Goal: Navigation & Orientation: Understand site structure

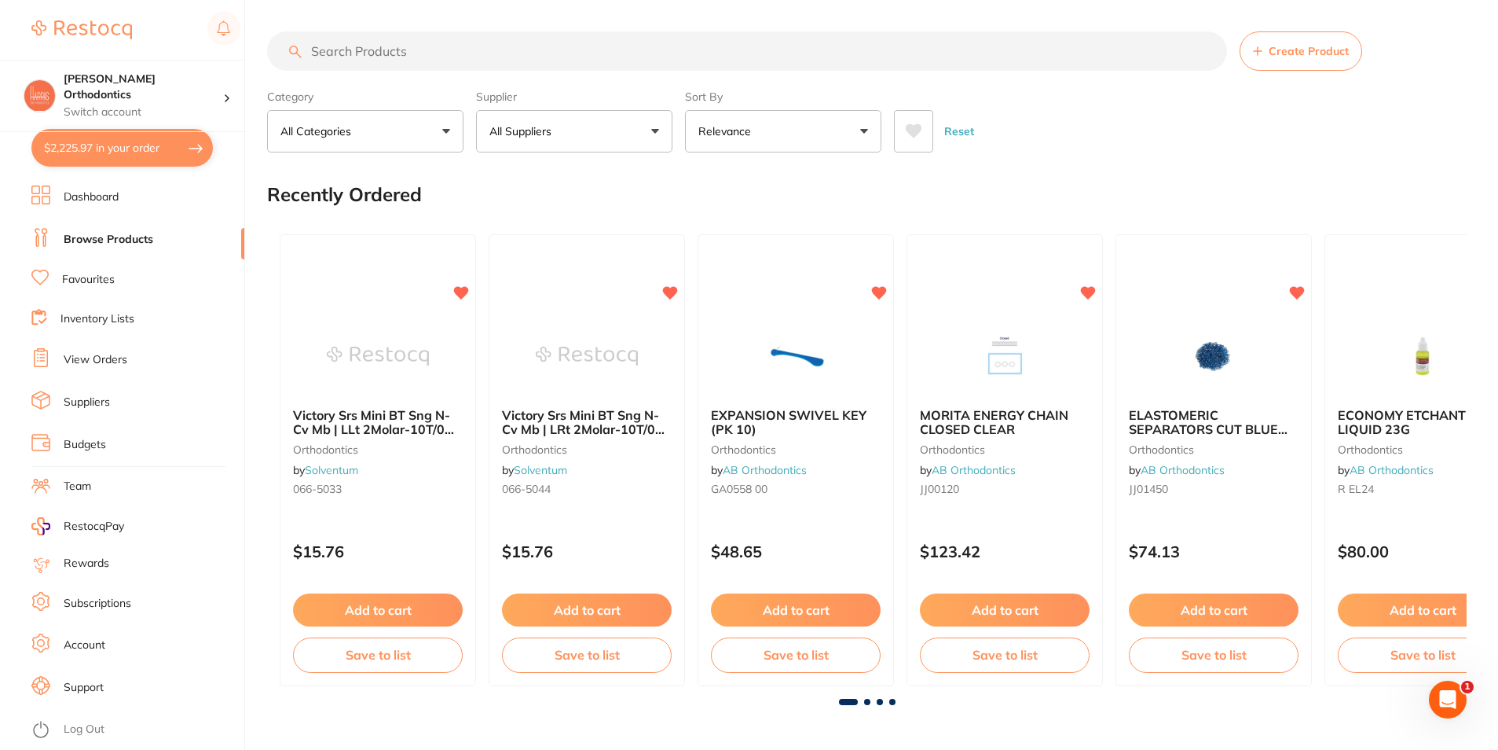
click at [229, 199] on li "Dashboard" at bounding box center [137, 197] width 213 height 24
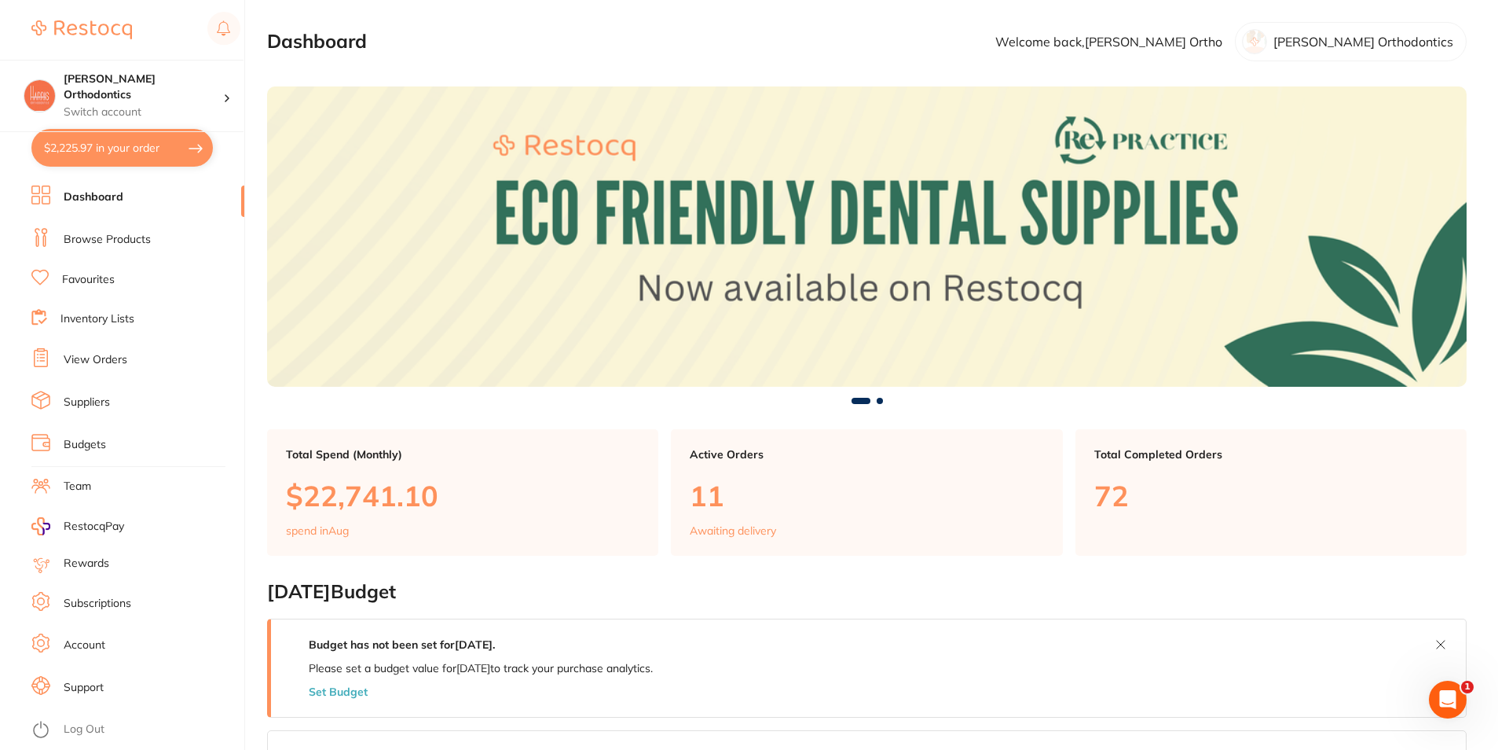
click at [243, 197] on li "Dashboard" at bounding box center [137, 197] width 213 height 24
click at [242, 232] on li "Browse Products" at bounding box center [137, 240] width 213 height 24
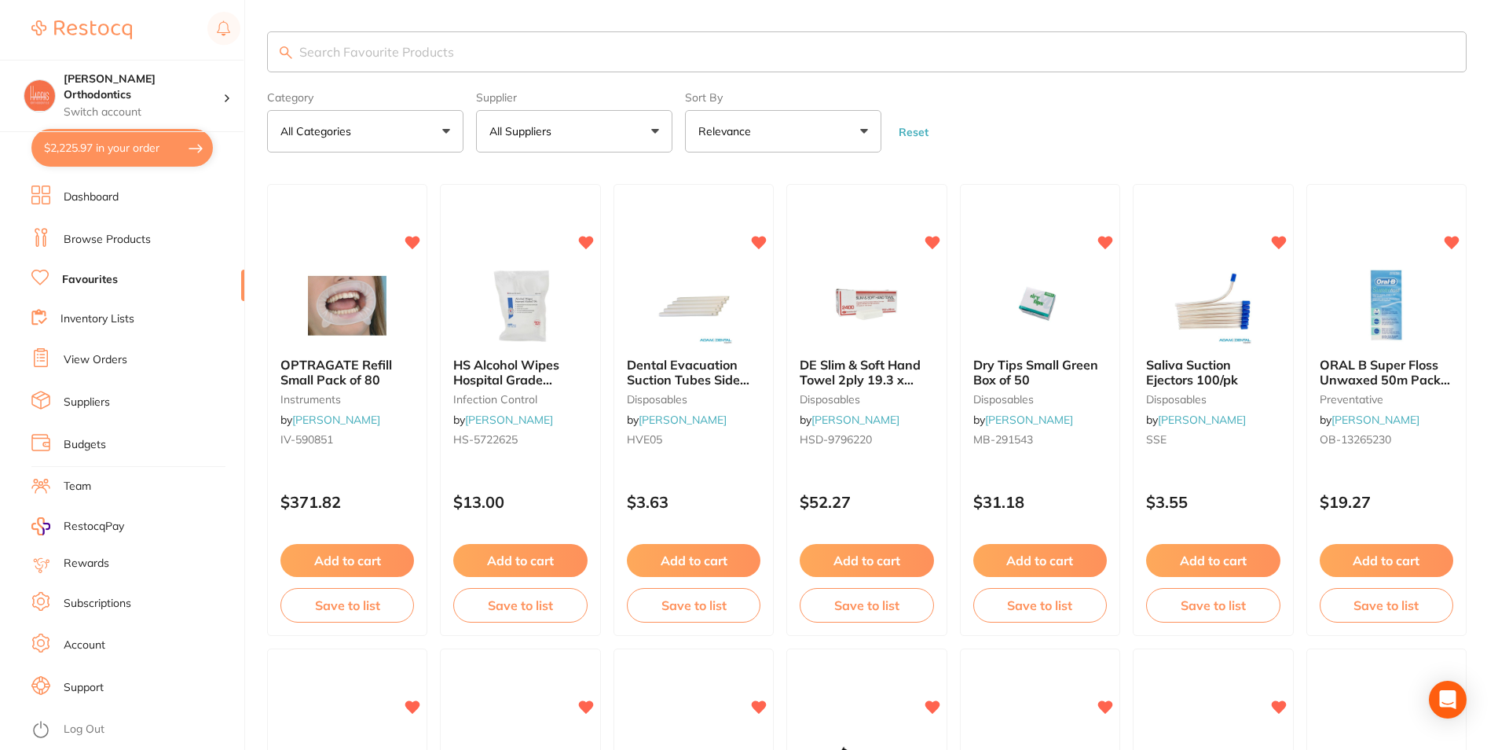
click at [244, 290] on li "Favourites" at bounding box center [137, 280] width 213 height 20
click at [240, 310] on li "Inventory Lists" at bounding box center [137, 319] width 213 height 21
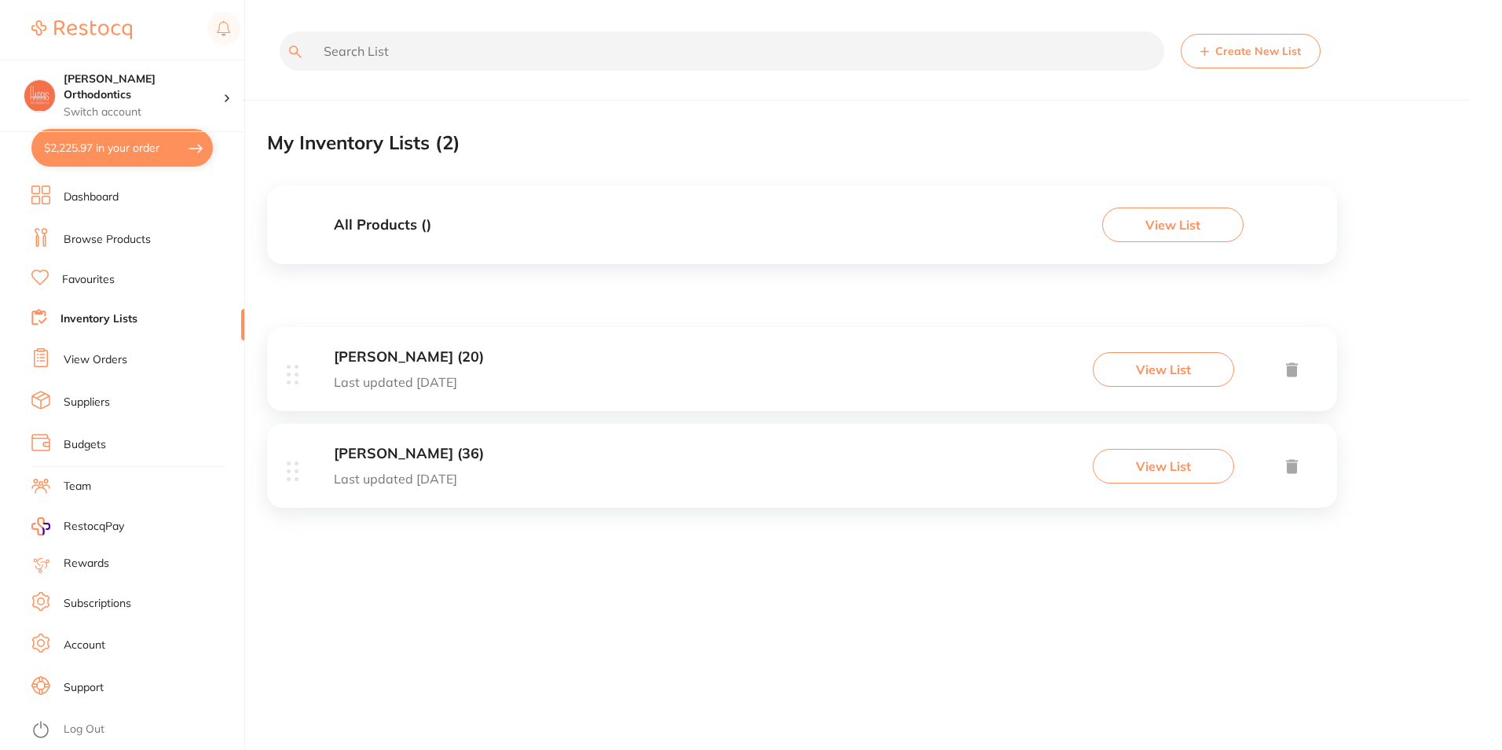
click at [233, 341] on ul "Dashboard Browse Products Favourites Inventory Lists View Orders Suppliers Budg…" at bounding box center [137, 467] width 213 height 564
click at [244, 359] on li "View Orders" at bounding box center [137, 360] width 213 height 24
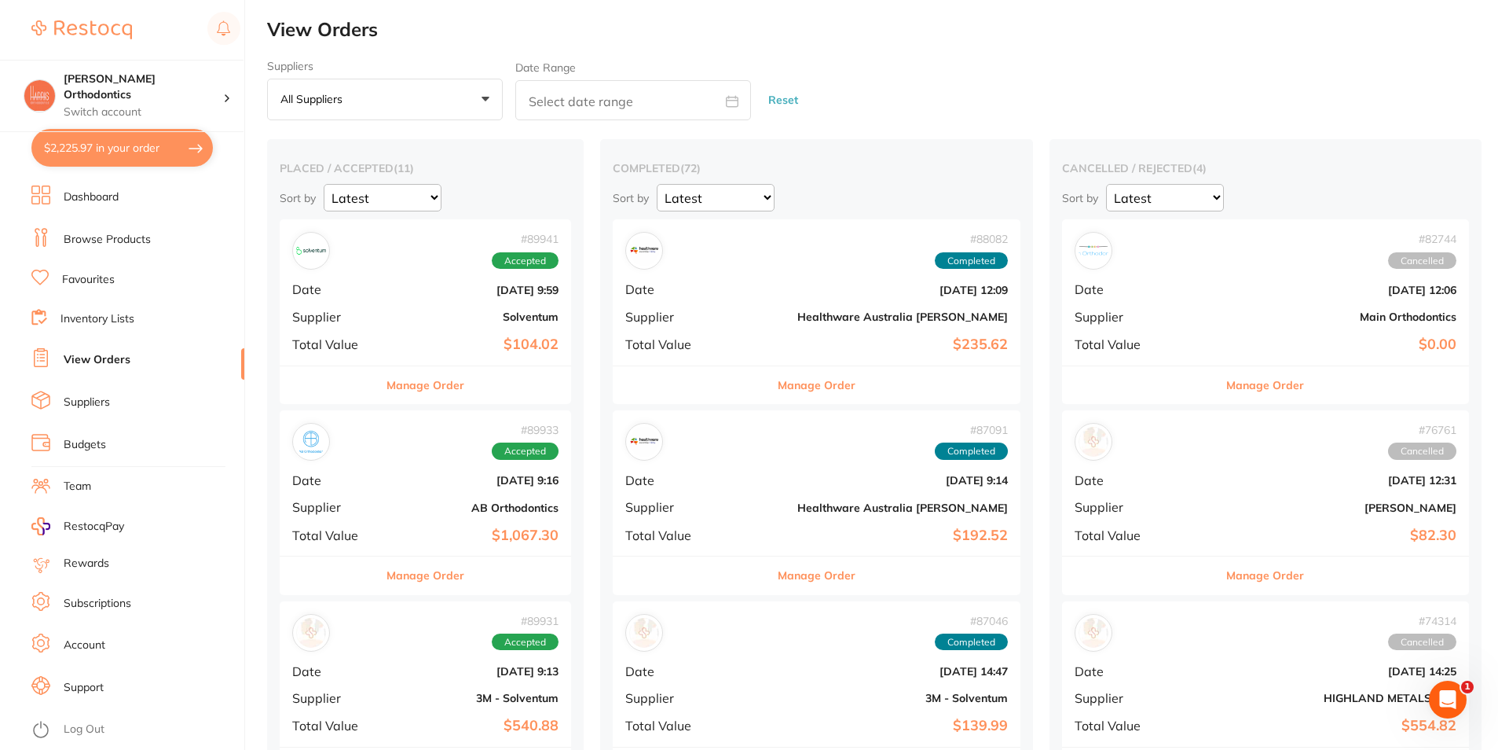
click at [244, 388] on ul "Dashboard Browse Products Favourites Inventory Lists View Orders Suppliers Budg…" at bounding box center [137, 467] width 213 height 564
click at [244, 397] on li "Suppliers" at bounding box center [137, 403] width 213 height 24
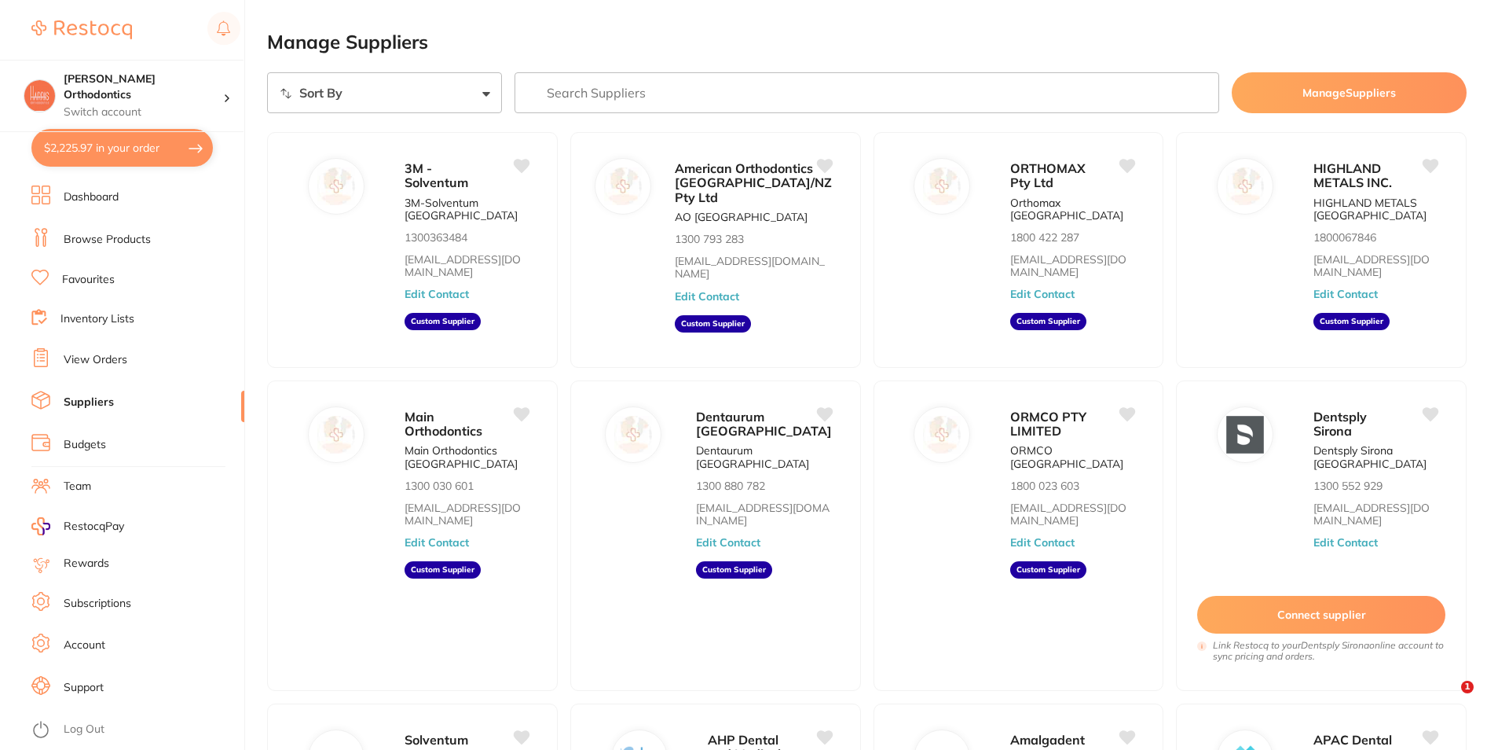
click at [243, 433] on ul "Dashboard Browse Products Favourites Inventory Lists View Orders Suppliers Budg…" at bounding box center [137, 467] width 213 height 564
click at [242, 436] on li "Budgets" at bounding box center [137, 445] width 213 height 24
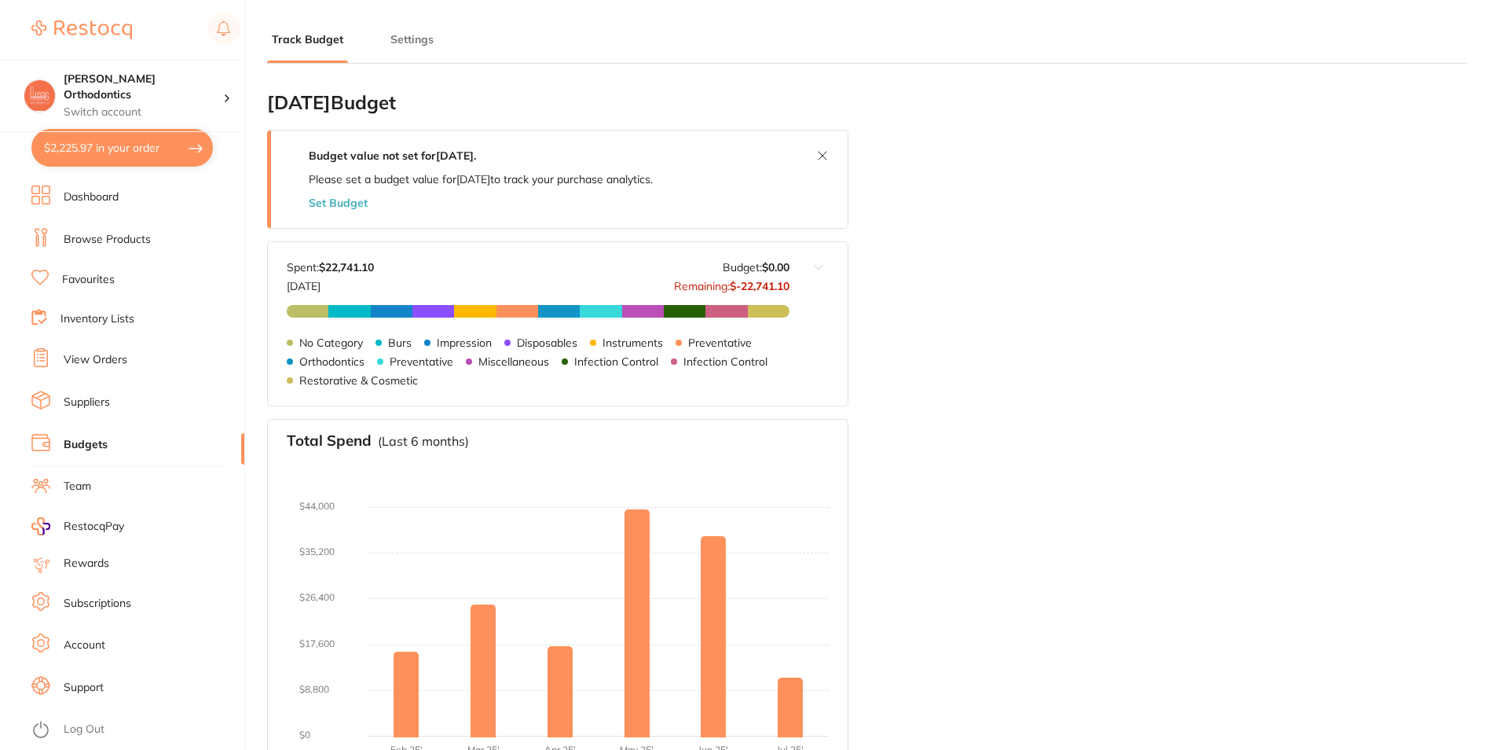
click at [244, 411] on li "Suppliers" at bounding box center [137, 403] width 213 height 24
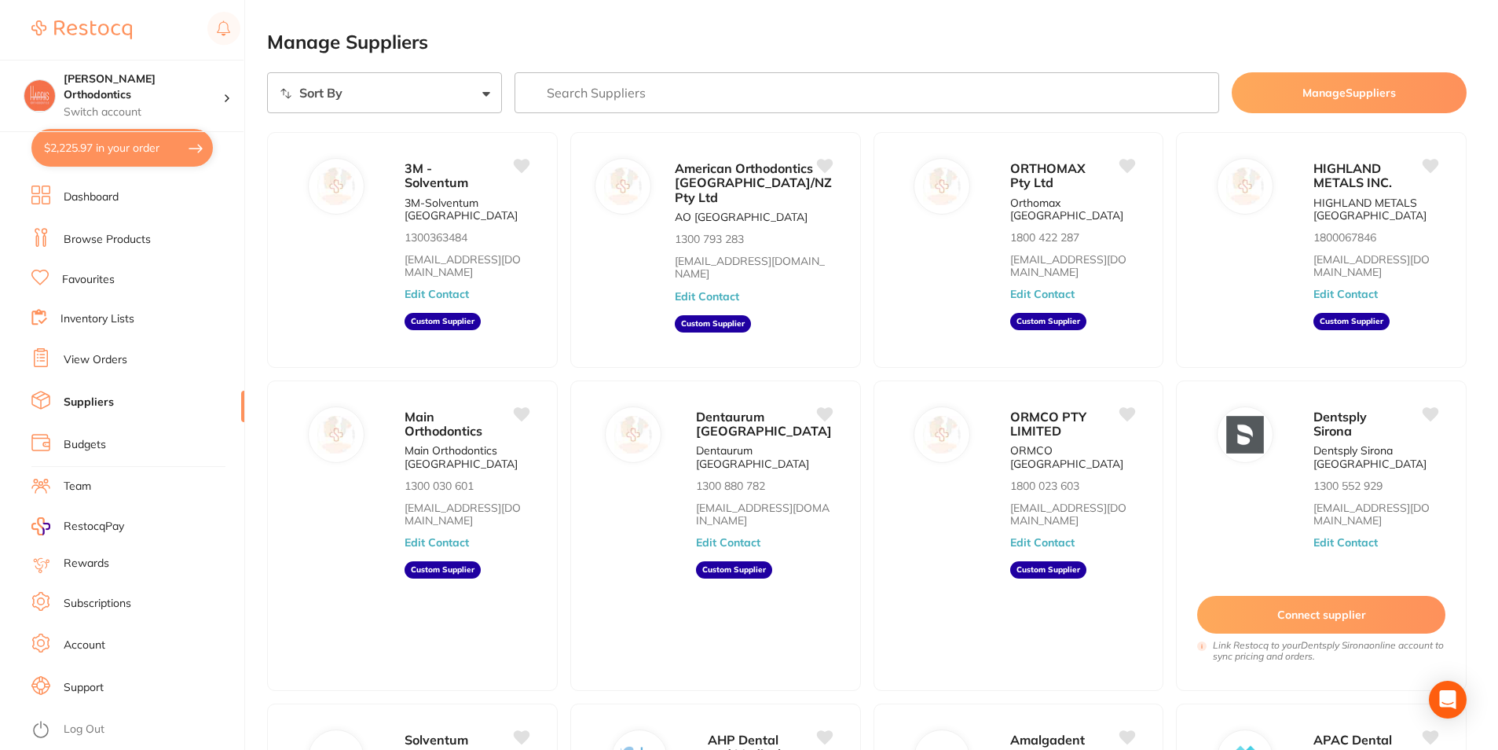
click at [244, 363] on section "[PERSON_NAME] Orthodontics Switch account [PERSON_NAME] Orthodontics $2,225.97 …" at bounding box center [122, 375] width 245 height 750
click at [242, 361] on li "View Orders" at bounding box center [137, 360] width 213 height 24
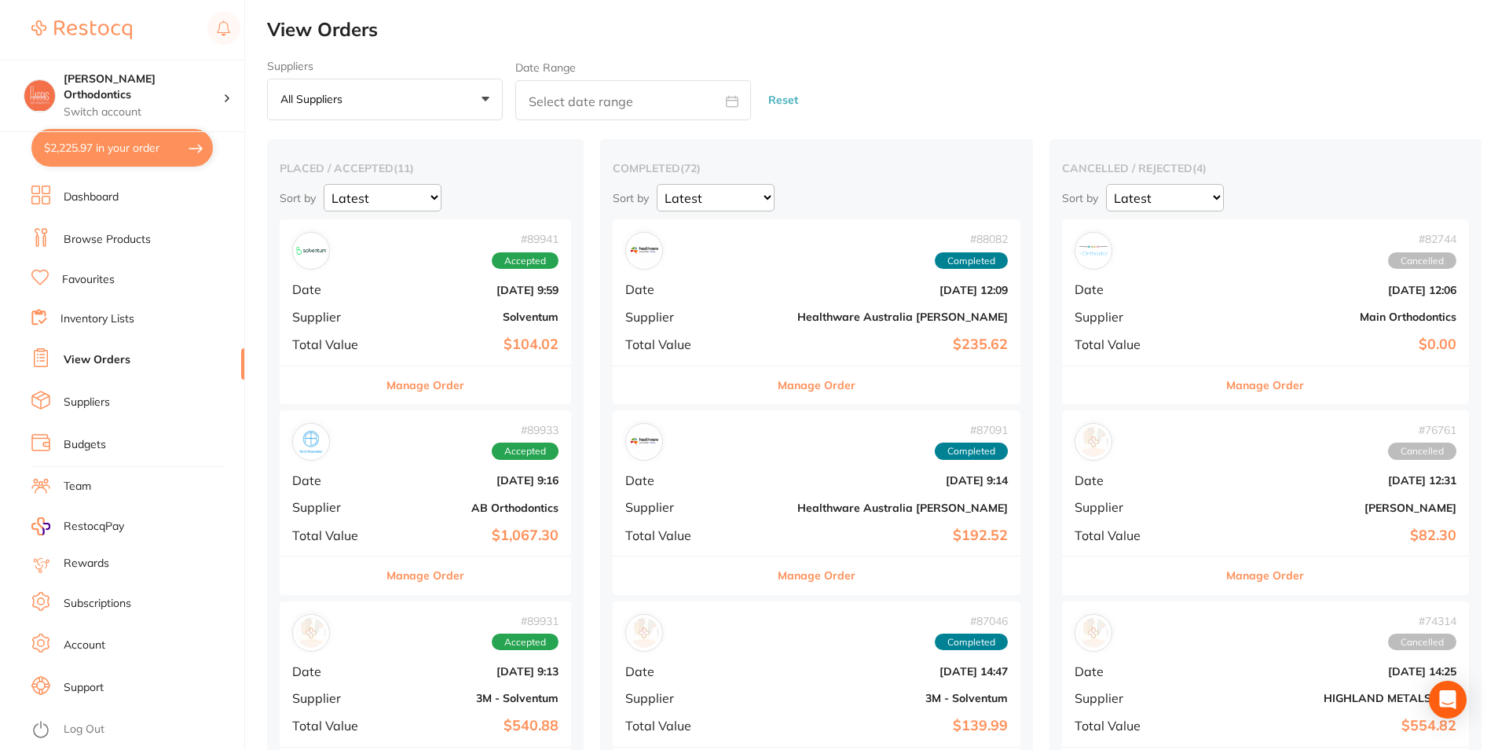
click at [244, 325] on li "Inventory Lists" at bounding box center [137, 319] width 213 height 21
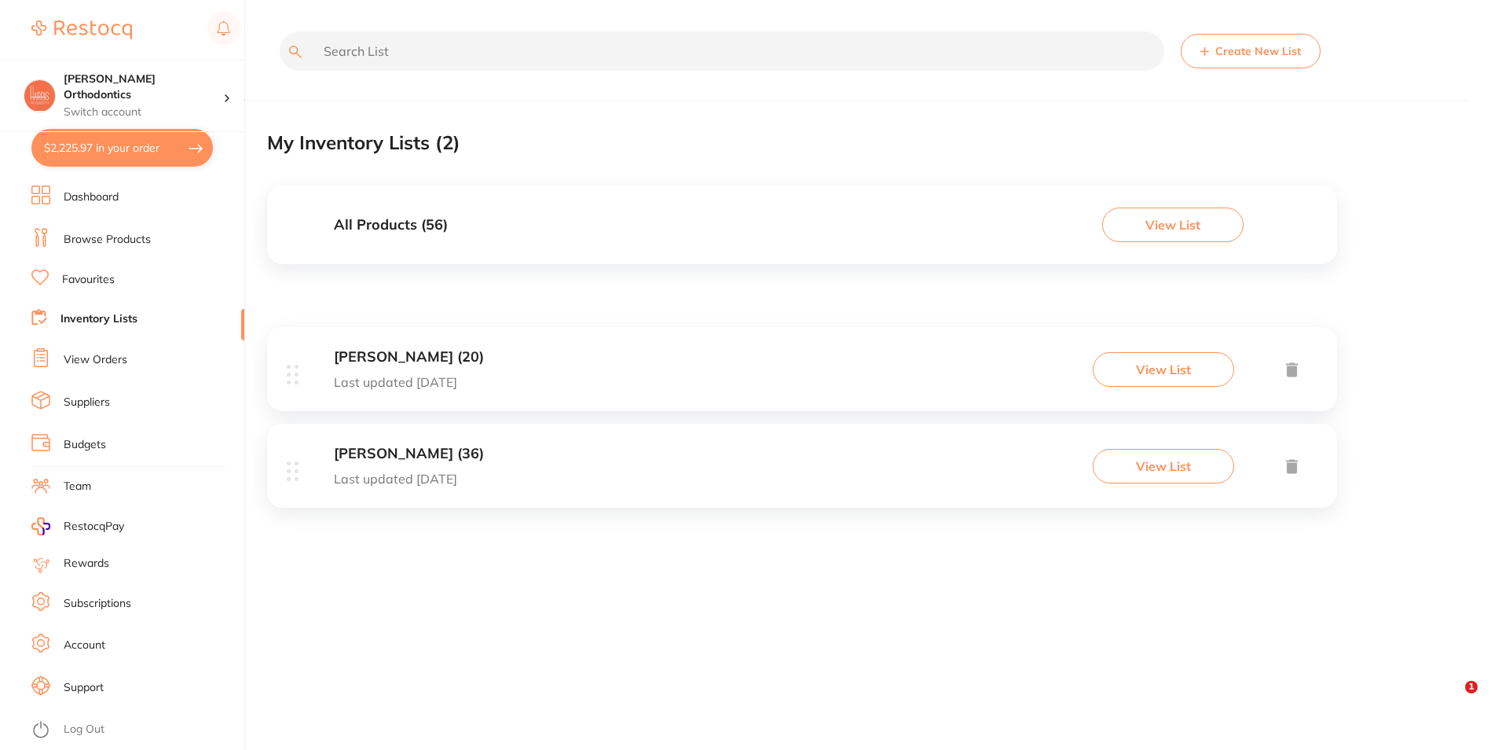
click at [243, 289] on li "Favourites" at bounding box center [137, 280] width 213 height 20
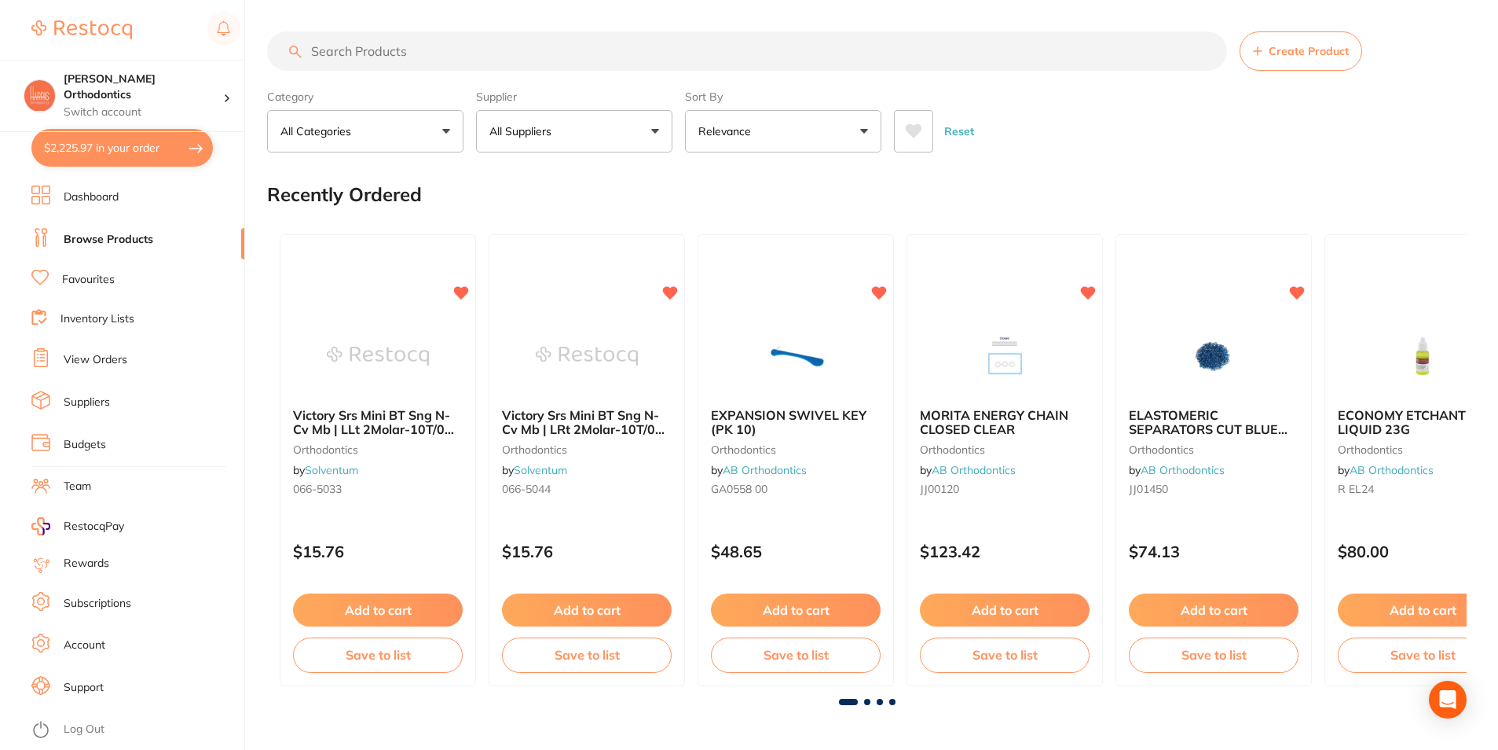
click at [241, 245] on li "Browse Products" at bounding box center [137, 240] width 213 height 24
click at [239, 206] on li "Dashboard" at bounding box center [137, 197] width 213 height 24
